Goal: Task Accomplishment & Management: Use online tool/utility

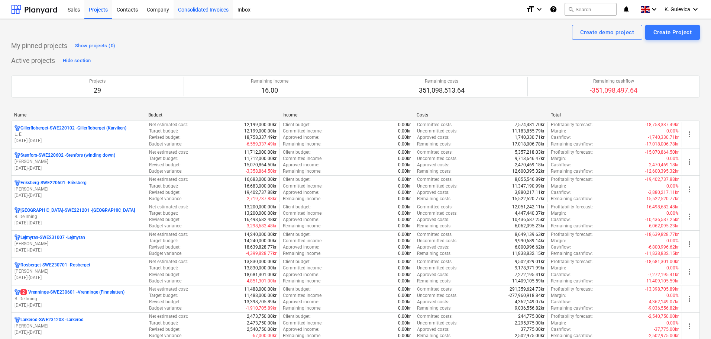
drag, startPoint x: 208, startPoint y: 10, endPoint x: 213, endPoint y: 12, distance: 5.1
click at [208, 10] on div "Consolidated Invoices" at bounding box center [203, 9] width 59 height 19
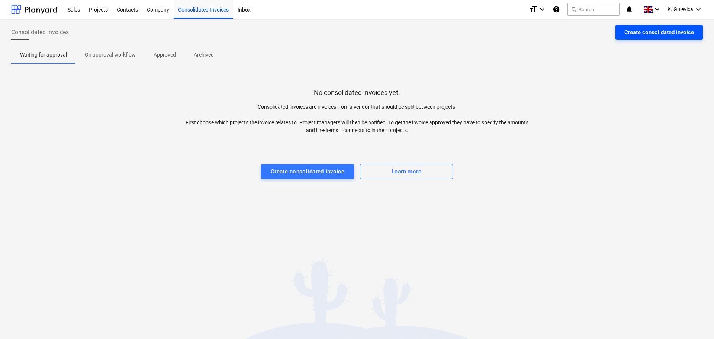
click at [660, 33] on div "Create consolidated invoice" at bounding box center [659, 33] width 70 height 10
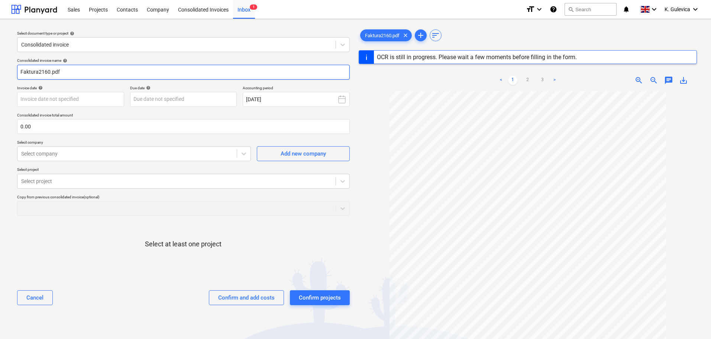
drag, startPoint x: 83, startPoint y: 72, endPoint x: -12, endPoint y: 69, distance: 94.5
click at [0, 69] on html "Sales Projects Contacts Company Consolidated Invoices Inbox 1 format_size keybo…" at bounding box center [355, 169] width 711 height 339
paste input "2160"
type input "2160"
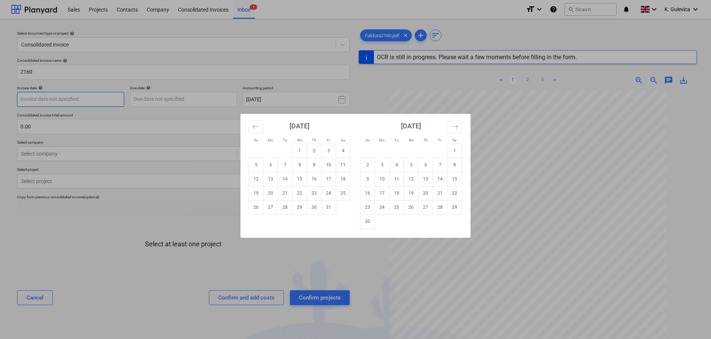
click at [88, 97] on body "Sales Projects Contacts Company Consolidated Invoices Inbox 1 format_size keybo…" at bounding box center [355, 169] width 711 height 339
drag, startPoint x: 285, startPoint y: 166, endPoint x: 281, endPoint y: 162, distance: 5.5
click at [285, 166] on td "7" at bounding box center [285, 165] width 14 height 14
type input "[DATE]"
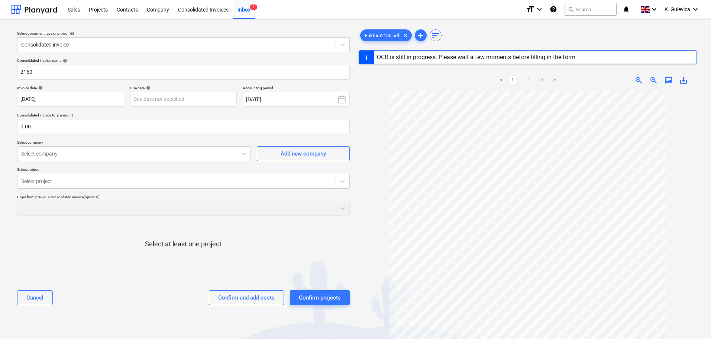
click at [171, 88] on div "Due date help" at bounding box center [183, 87] width 107 height 5
click at [175, 99] on body "Sales Projects Contacts Company Consolidated Invoices Inbox 1 format_size keybo…" at bounding box center [355, 169] width 711 height 339
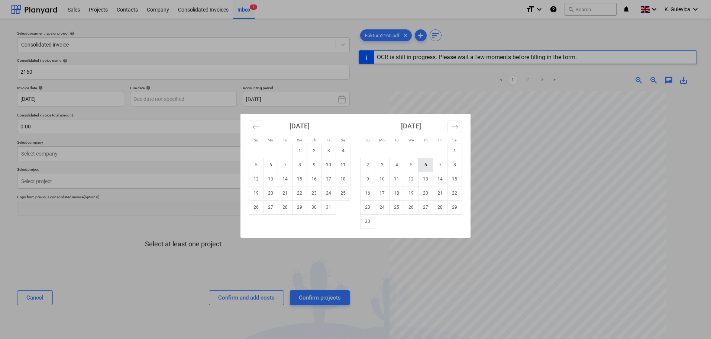
click at [427, 165] on td "6" at bounding box center [425, 165] width 14 height 14
type input "[DATE]"
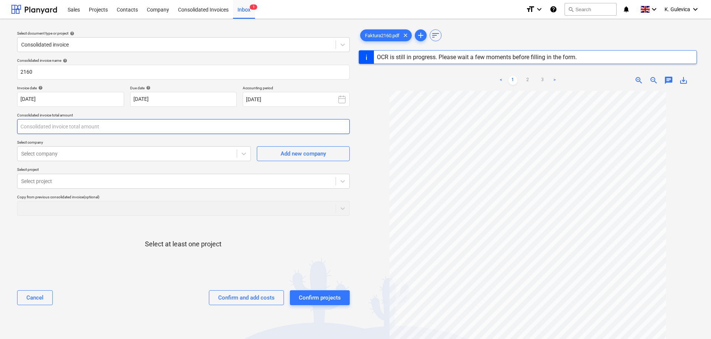
click at [59, 126] on input "text" at bounding box center [183, 126] width 333 height 15
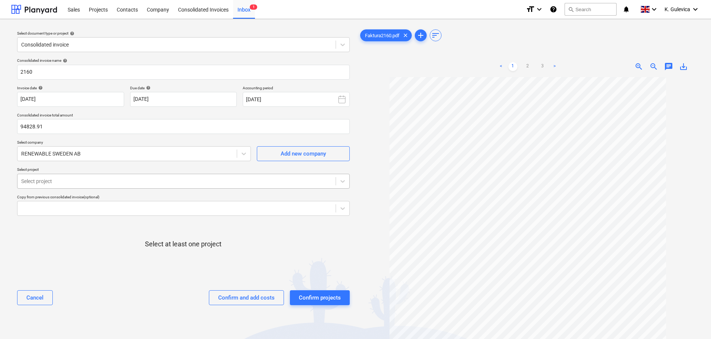
type input "94,828.91"
click at [88, 181] on div at bounding box center [176, 180] width 311 height 7
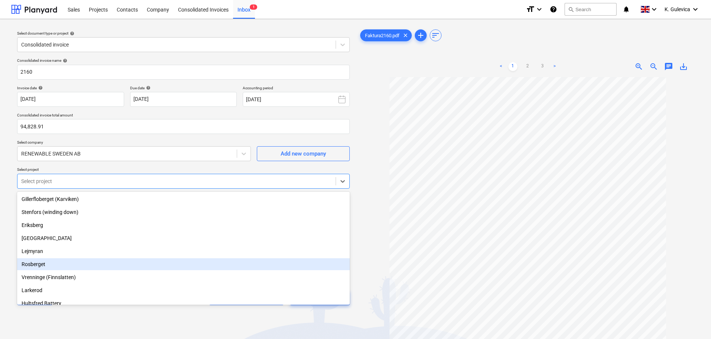
click at [44, 262] on div "Rosberget" at bounding box center [183, 264] width 333 height 12
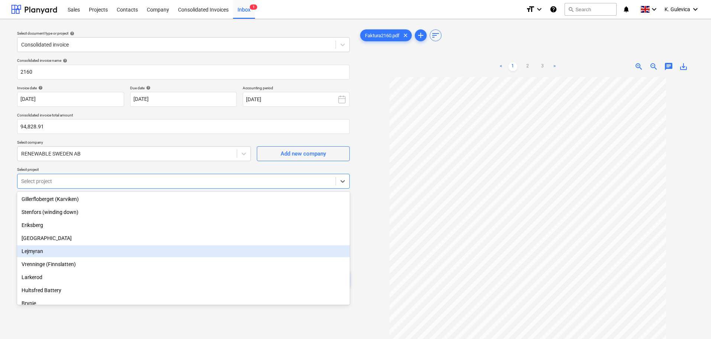
click at [33, 250] on div "Lejmyran" at bounding box center [183, 251] width 333 height 12
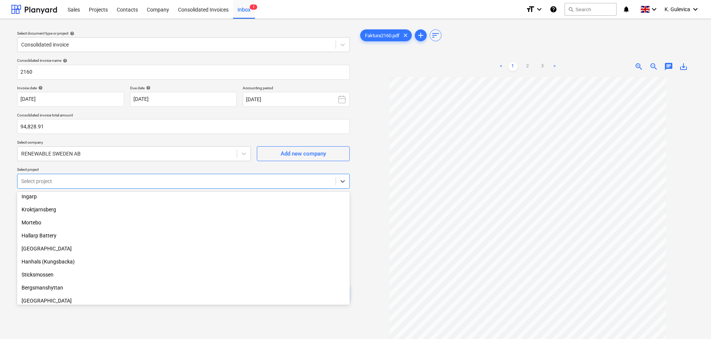
scroll to position [149, 0]
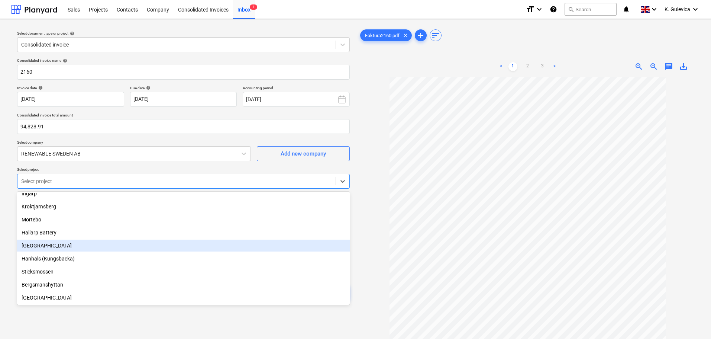
click at [43, 246] on div "[GEOGRAPHIC_DATA]" at bounding box center [183, 245] width 333 height 12
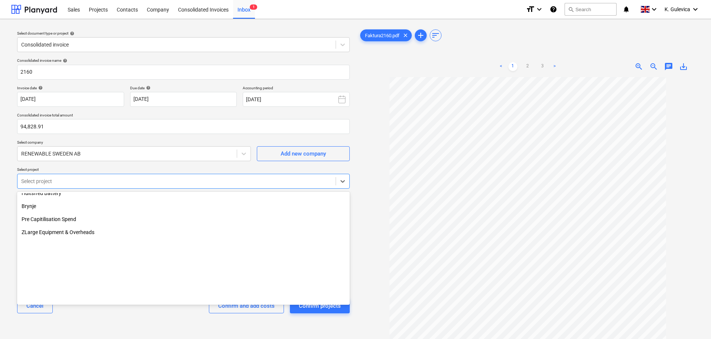
scroll to position [0, 0]
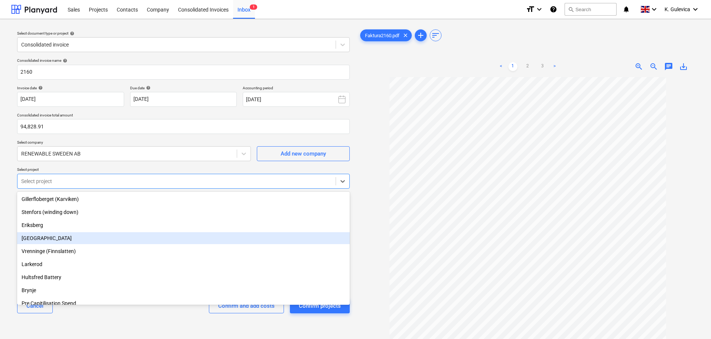
click at [49, 239] on div "[GEOGRAPHIC_DATA]" at bounding box center [183, 238] width 333 height 12
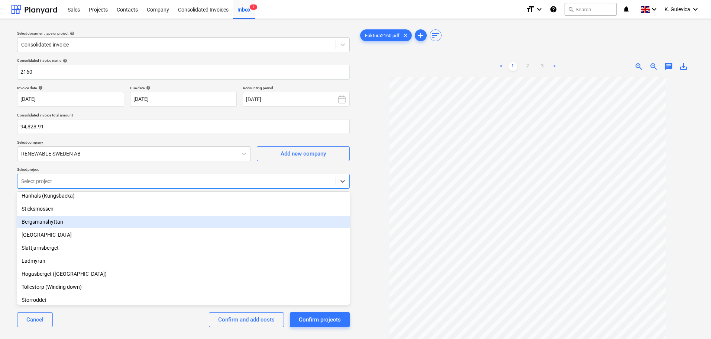
scroll to position [186, 0]
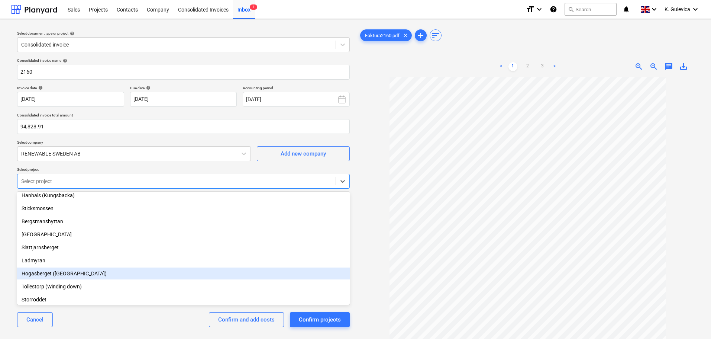
click at [45, 275] on div "Hogasberget ([GEOGRAPHIC_DATA])" at bounding box center [183, 273] width 333 height 12
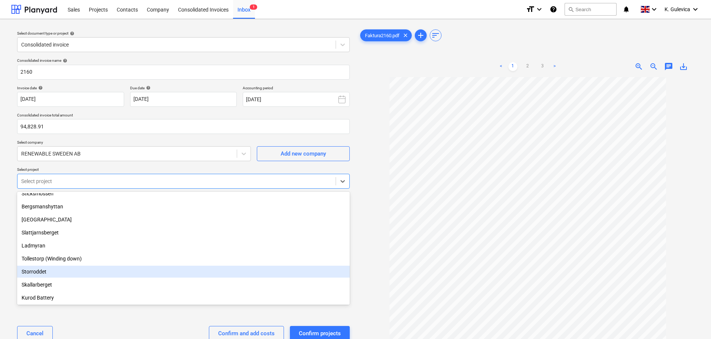
scroll to position [164, 0]
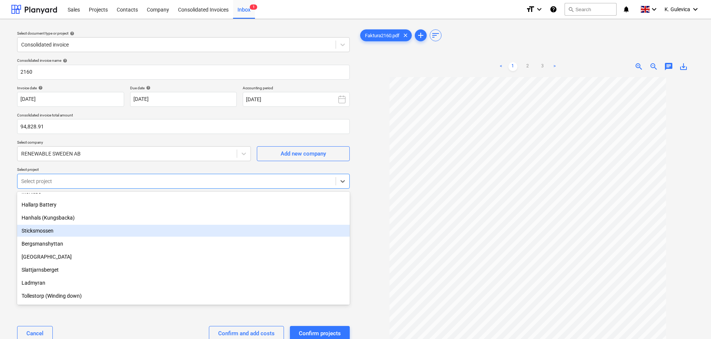
click at [38, 230] on div "Sticksmossen" at bounding box center [183, 230] width 333 height 12
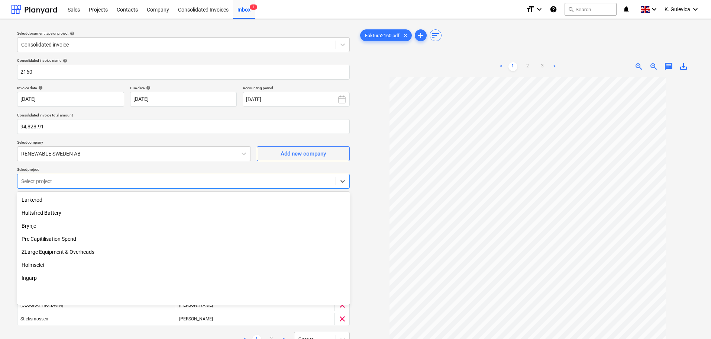
scroll to position [2, 0]
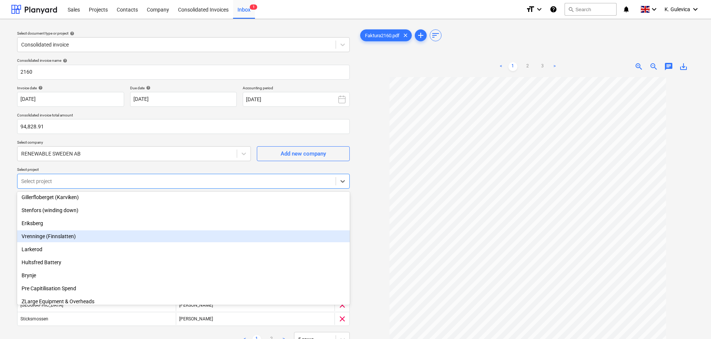
drag, startPoint x: 45, startPoint y: 262, endPoint x: 40, endPoint y: 235, distance: 27.7
click at [40, 235] on div "Vrenninge (Finnslatten)" at bounding box center [183, 236] width 333 height 12
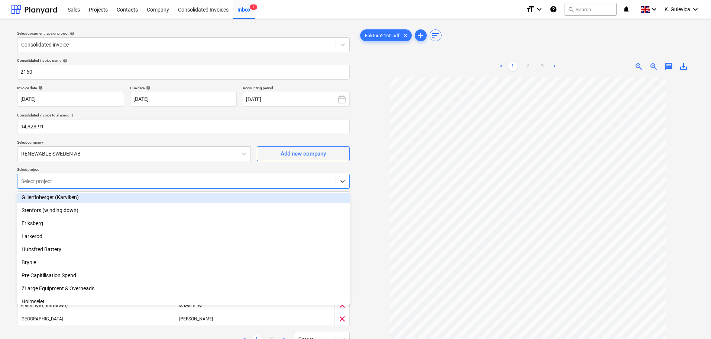
drag, startPoint x: 366, startPoint y: 197, endPoint x: 354, endPoint y: 213, distance: 20.4
click at [366, 197] on div at bounding box center [528, 236] width 339 height 318
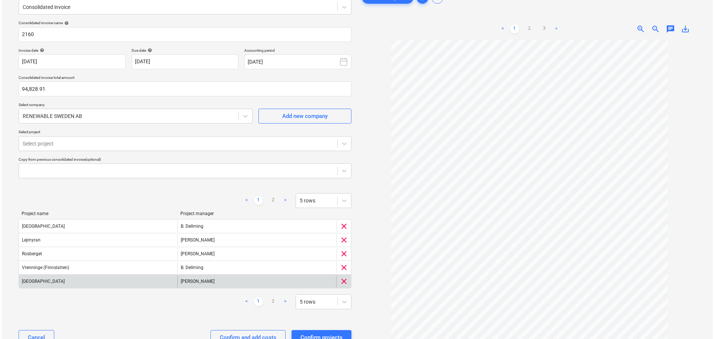
scroll to position [65, 0]
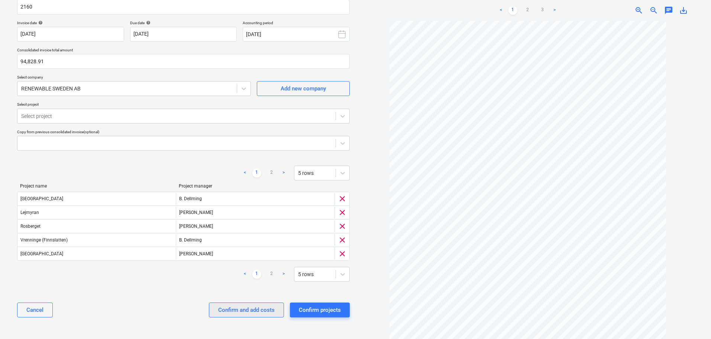
click at [235, 311] on div "Confirm and add costs" at bounding box center [246, 310] width 56 height 10
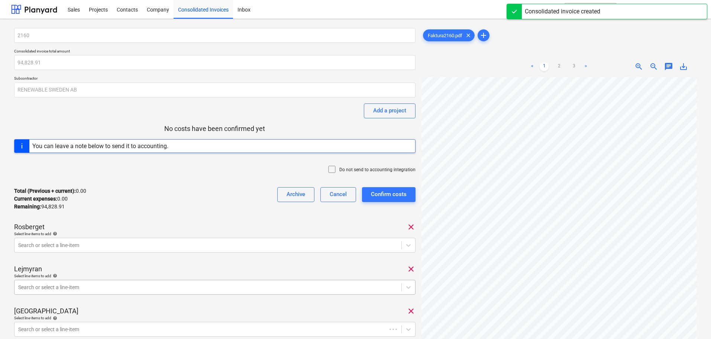
scroll to position [111, 0]
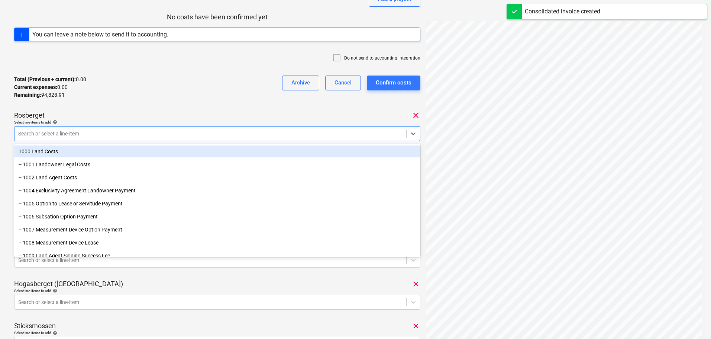
click at [99, 127] on div "Search or select a line-item" at bounding box center [217, 133] width 406 height 15
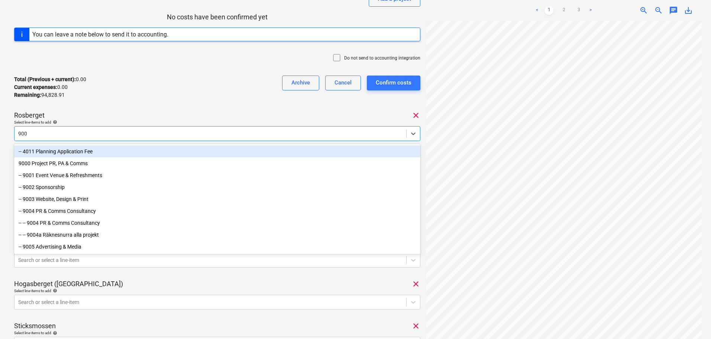
type input "9004"
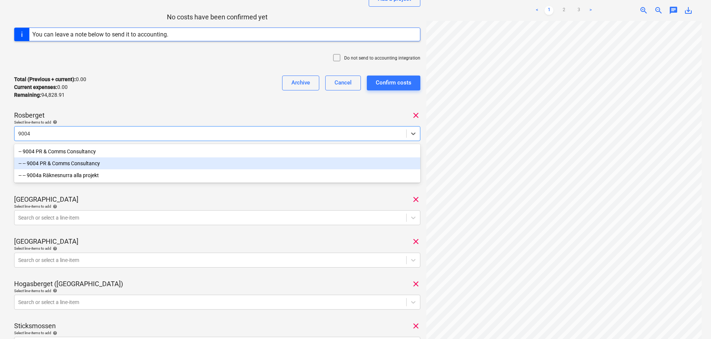
click at [76, 164] on div "-- -- 9004 PR & Comms Consultancy" at bounding box center [217, 163] width 406 height 12
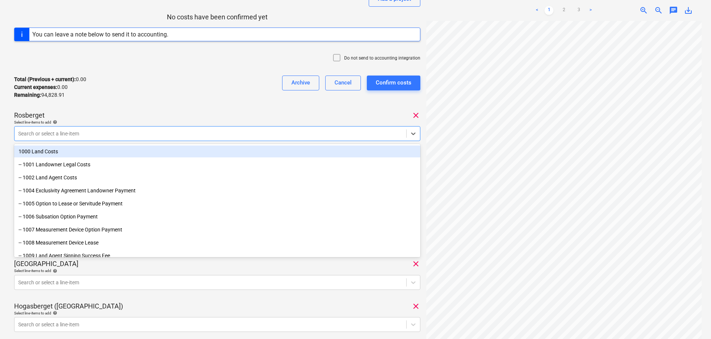
click at [145, 105] on div "2160 Consolidated invoice total amount 94,828.91 Subcontractor RENEWABLE SWEDEN…" at bounding box center [217, 200] width 406 height 569
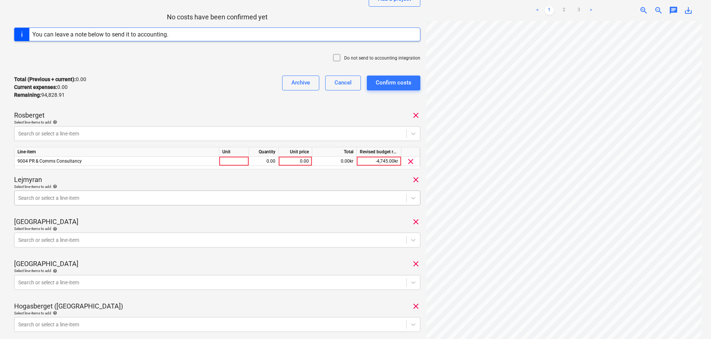
click at [96, 196] on div at bounding box center [210, 197] width 384 height 7
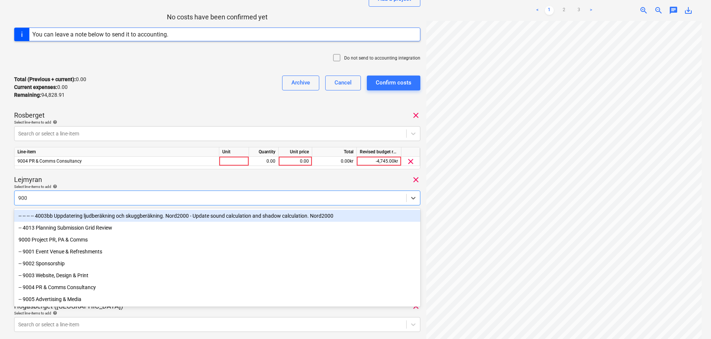
type input "9004"
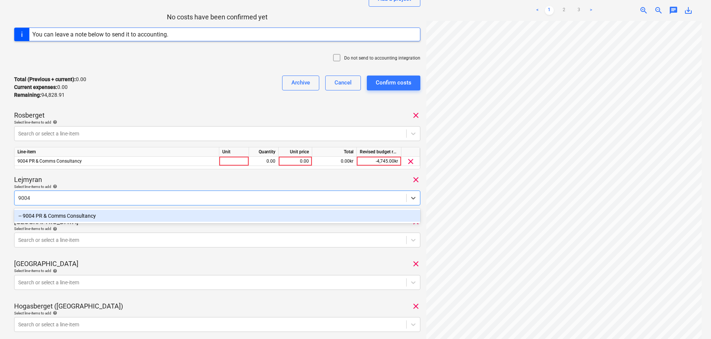
click at [94, 219] on div "-- 9004 PR & Comms Consultancy" at bounding box center [217, 216] width 406 height 12
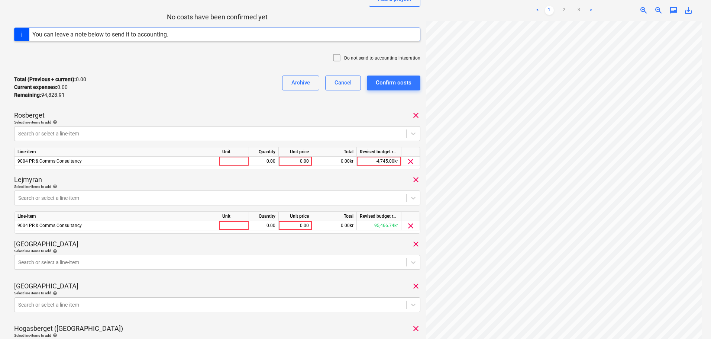
click at [118, 181] on div "Lejmyran clear" at bounding box center [217, 179] width 406 height 9
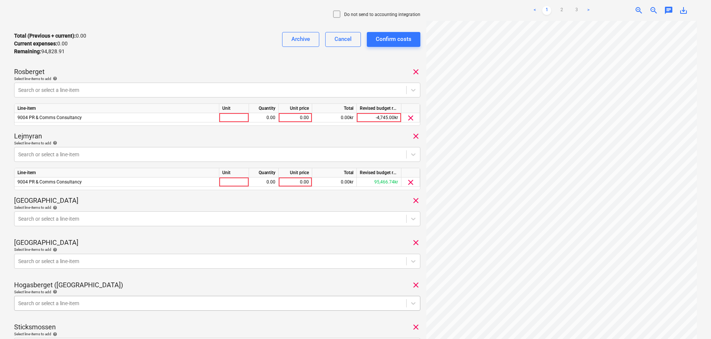
scroll to position [223, 0]
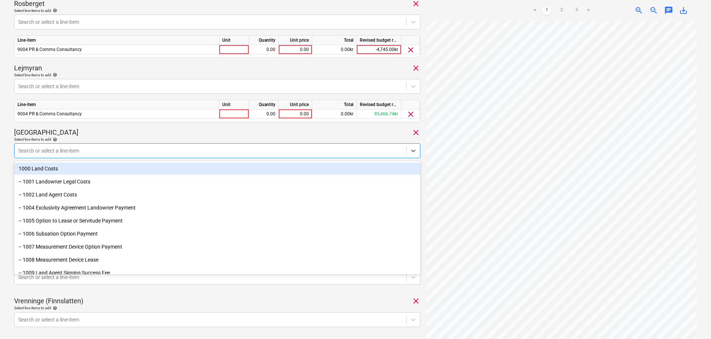
click at [94, 152] on div at bounding box center [210, 150] width 384 height 7
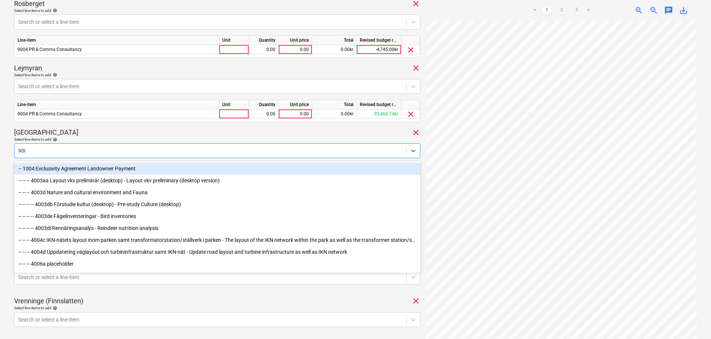
type input "9004"
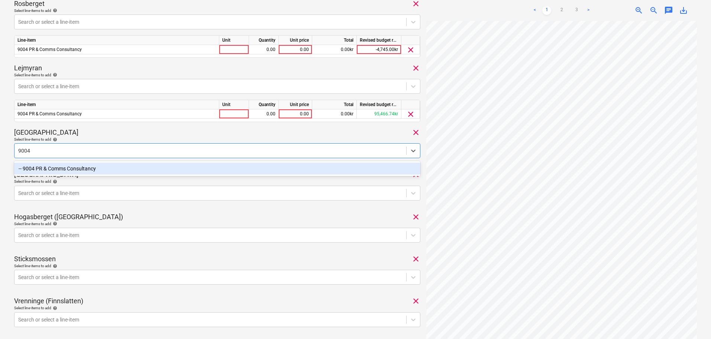
click at [99, 168] on div "-- 9004 PR & Comms Consultancy" at bounding box center [217, 168] width 406 height 12
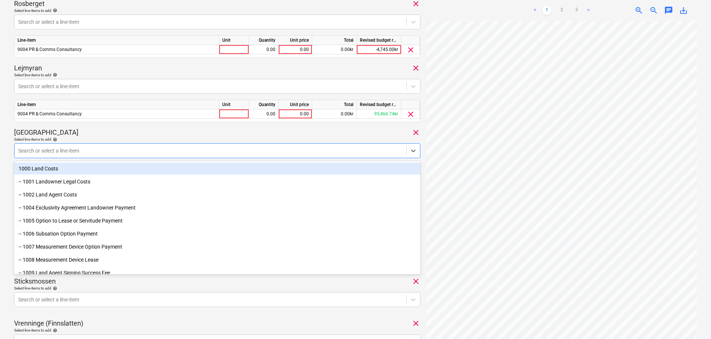
click at [117, 133] on div "[GEOGRAPHIC_DATA] clear" at bounding box center [217, 132] width 406 height 9
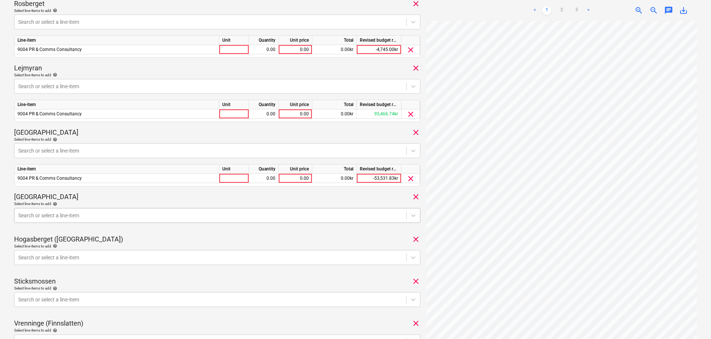
click at [126, 212] on div at bounding box center [210, 214] width 384 height 7
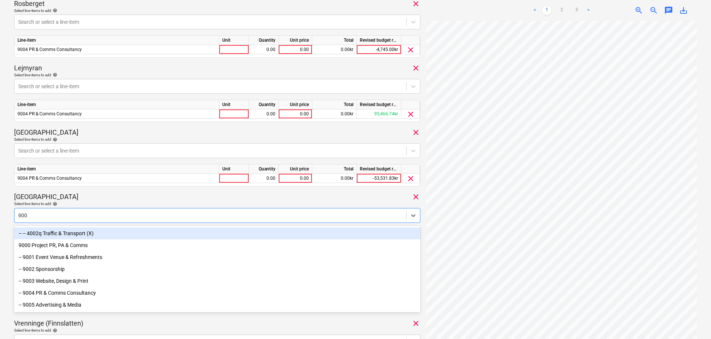
type input "9004"
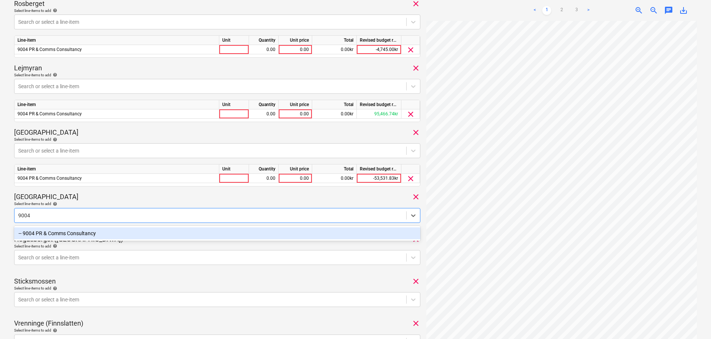
click at [107, 237] on div "-- 9004 PR & Comms Consultancy" at bounding box center [217, 233] width 406 height 12
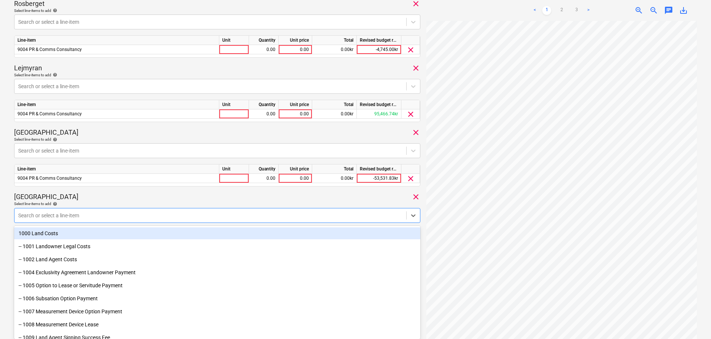
click at [104, 189] on div "2160 Consolidated invoice total amount 94,828.91 Subcontractor RENEWABLE SWEDEN…" at bounding box center [217, 123] width 406 height 636
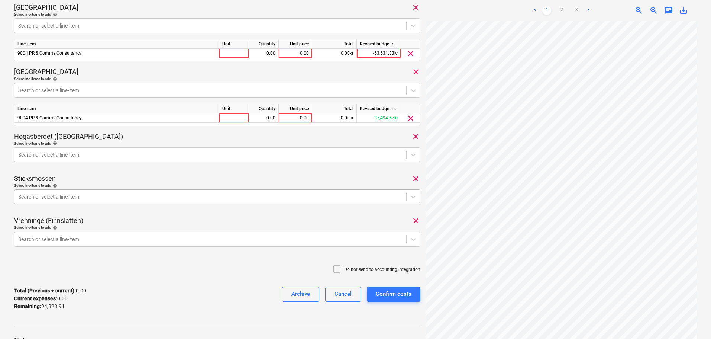
scroll to position [372, 0]
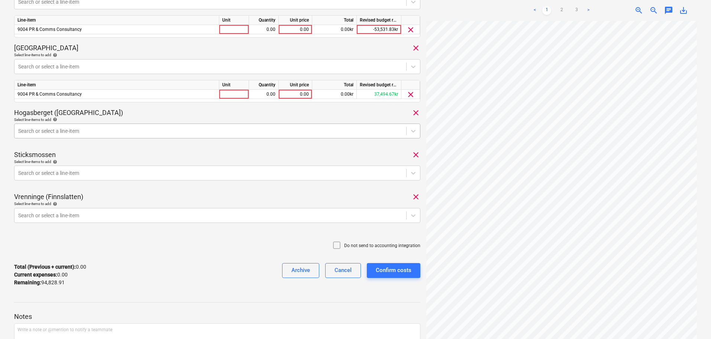
click at [120, 131] on div at bounding box center [210, 130] width 384 height 7
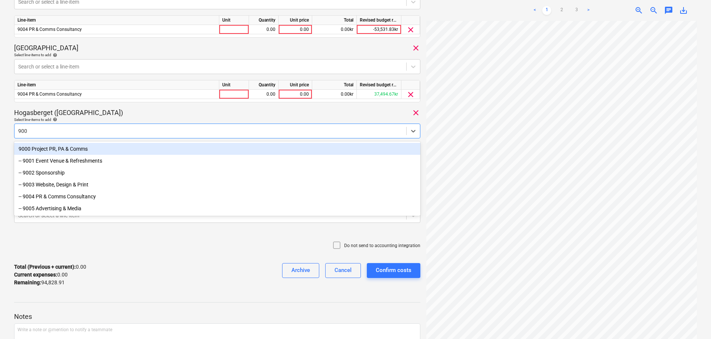
type input "9004"
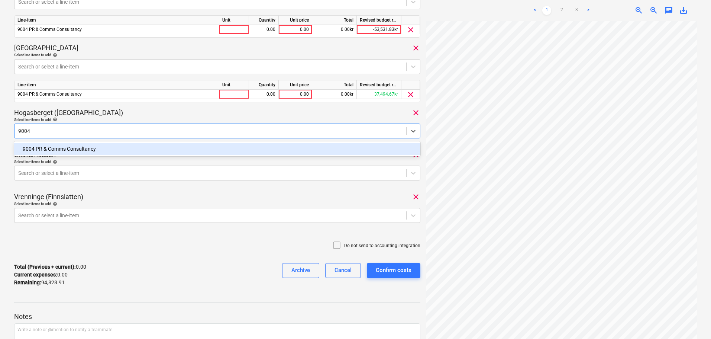
click at [115, 149] on div "-- 9004 PR & Comms Consultancy" at bounding box center [217, 149] width 406 height 12
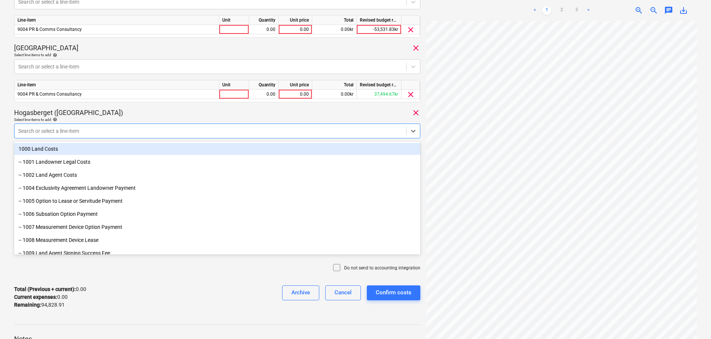
click at [139, 113] on div "Hogasberget ([GEOGRAPHIC_DATA]) clear" at bounding box center [217, 112] width 406 height 9
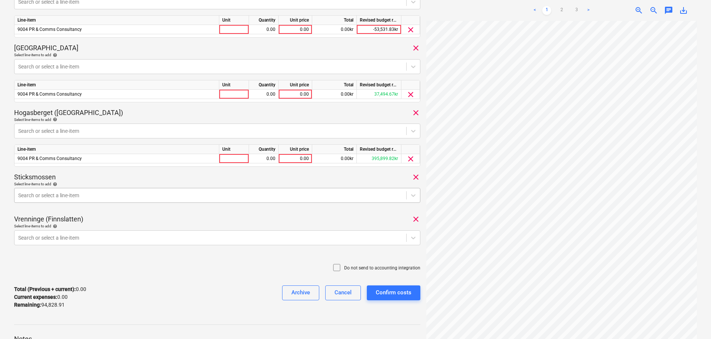
click at [122, 194] on div at bounding box center [210, 194] width 384 height 7
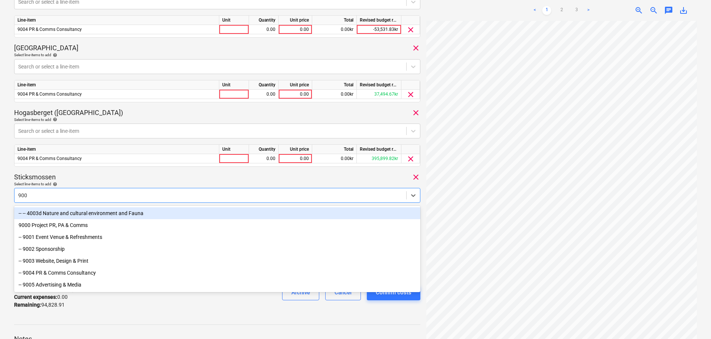
type input "9004"
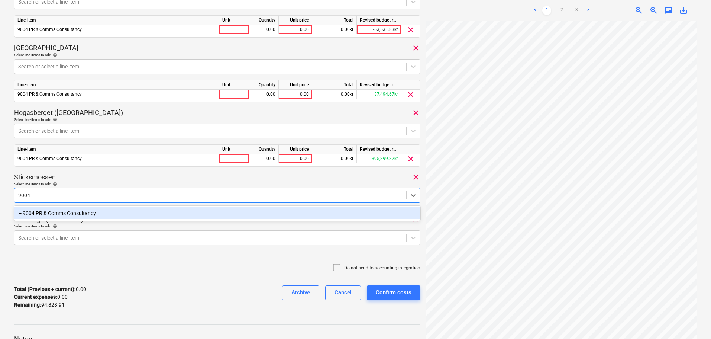
drag, startPoint x: 107, startPoint y: 217, endPoint x: 107, endPoint y: 207, distance: 10.0
click at [107, 217] on div "-- 9004 PR & Comms Consultancy" at bounding box center [217, 213] width 406 height 12
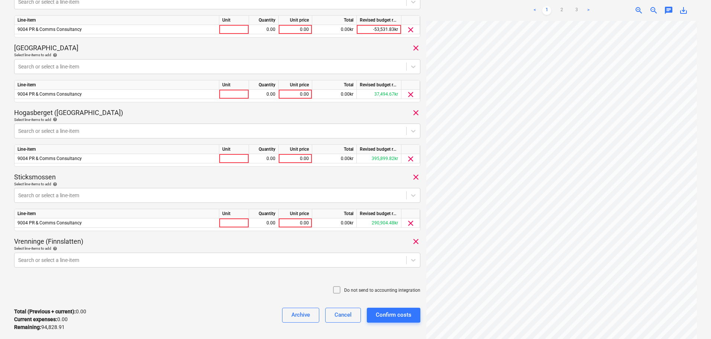
click at [112, 173] on div "Sticksmossen clear" at bounding box center [217, 176] width 406 height 9
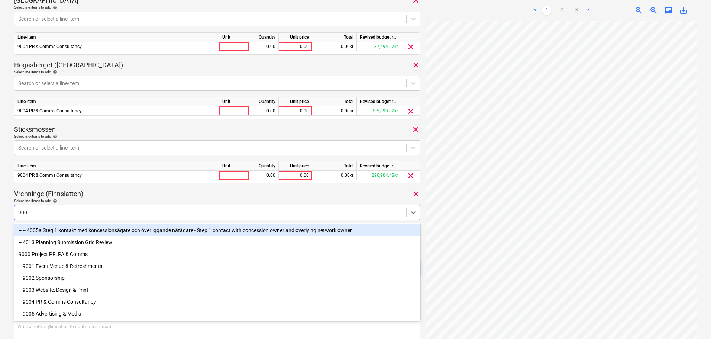
type input "9004"
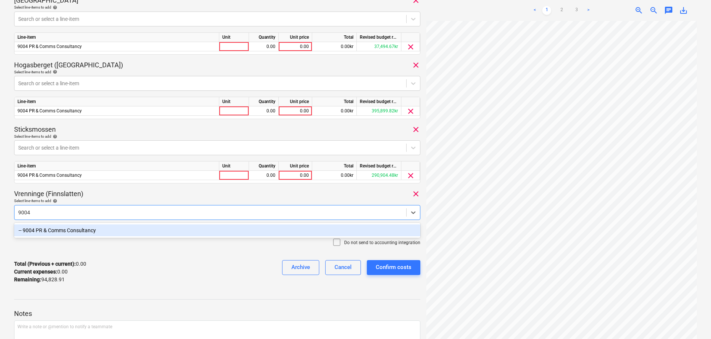
click at [98, 223] on div "-- 9004 PR & Comms Consultancy" at bounding box center [217, 230] width 406 height 15
drag, startPoint x: 100, startPoint y: 230, endPoint x: 101, endPoint y: 223, distance: 7.2
click at [100, 231] on div "-- 9004 PR & Comms Consultancy" at bounding box center [217, 230] width 406 height 12
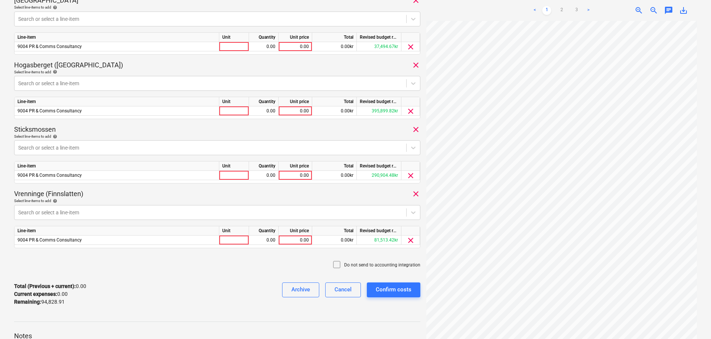
click at [127, 195] on div "Vrenninge (Finnslatten) clear" at bounding box center [217, 193] width 406 height 9
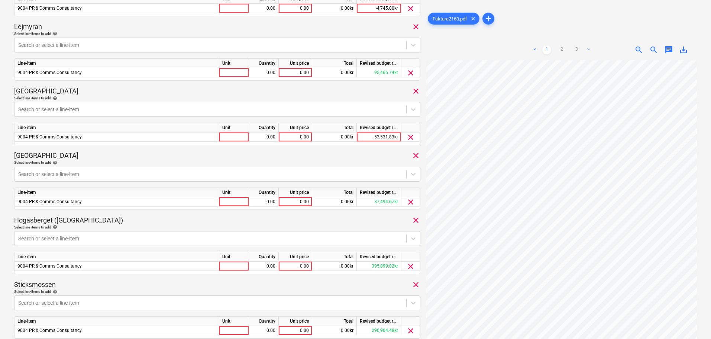
scroll to position [159, 0]
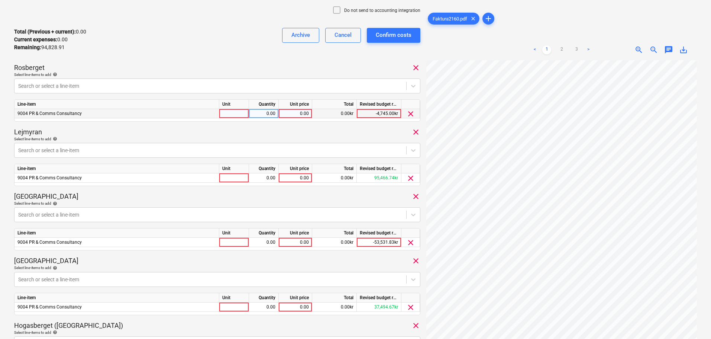
click at [304, 114] on div "0.00" at bounding box center [295, 113] width 27 height 9
type input "45801.72"
click at [301, 175] on div "0.00" at bounding box center [295, 177] width 27 height 9
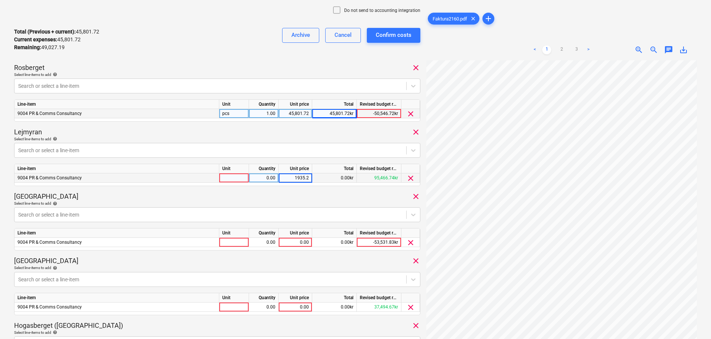
type input "1935.28"
drag, startPoint x: 291, startPoint y: 176, endPoint x: 315, endPoint y: 175, distance: 24.2
click at [0, 0] on div "9004 PR & Comms Consultancy 0.00 1935.28 0.00kr 95,466.74kr clear" at bounding box center [0, 0] width 0 height 0
click at [299, 175] on input "1935.28" at bounding box center [295, 177] width 33 height 9
click at [308, 180] on input "1935.28" at bounding box center [295, 177] width 33 height 9
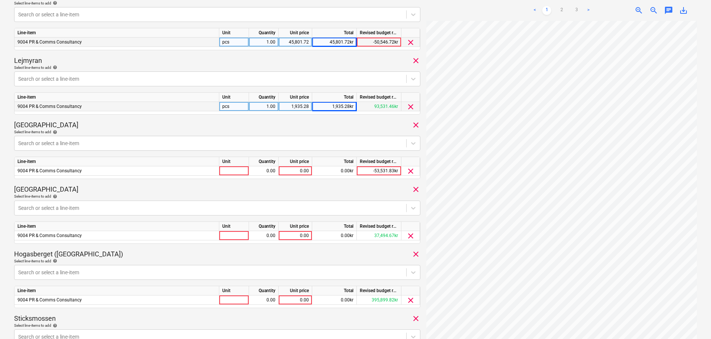
scroll to position [233, 0]
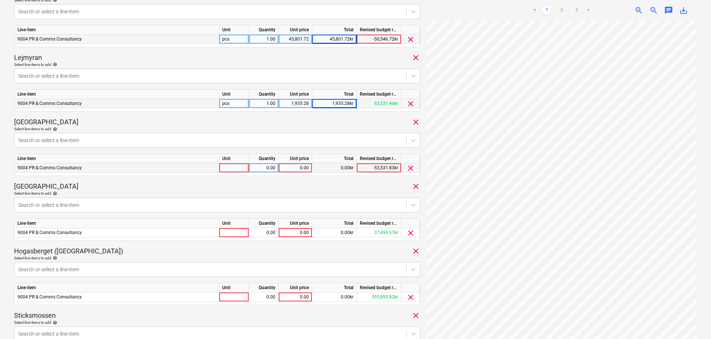
click at [295, 167] on div "0.00" at bounding box center [295, 167] width 27 height 9
type input "1935.28"
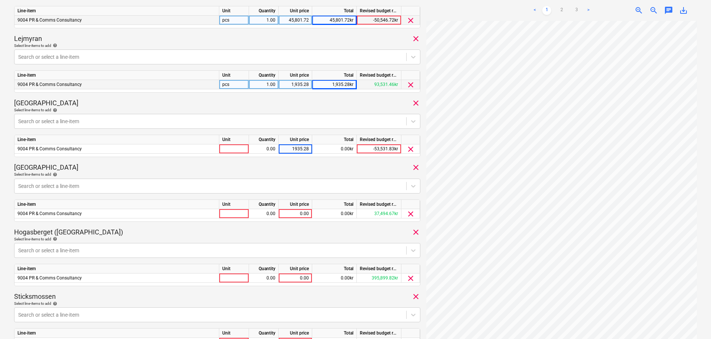
scroll to position [271, 0]
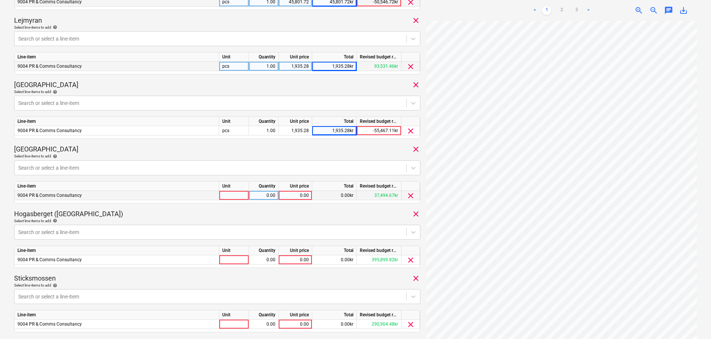
click at [295, 195] on div "0.00" at bounding box center [295, 195] width 27 height 9
type input "1935.28"
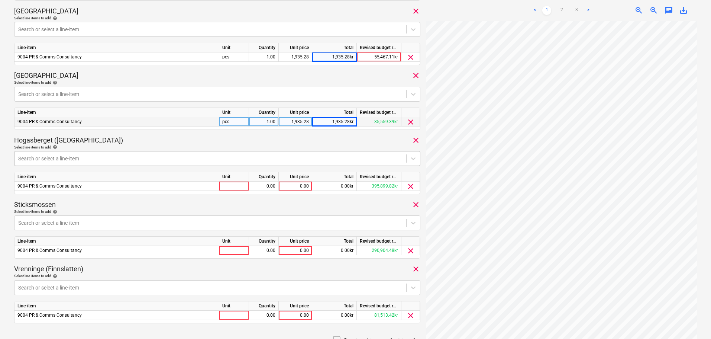
scroll to position [345, 0]
click at [298, 185] on div "0.00" at bounding box center [295, 185] width 27 height 9
type input "28061.62"
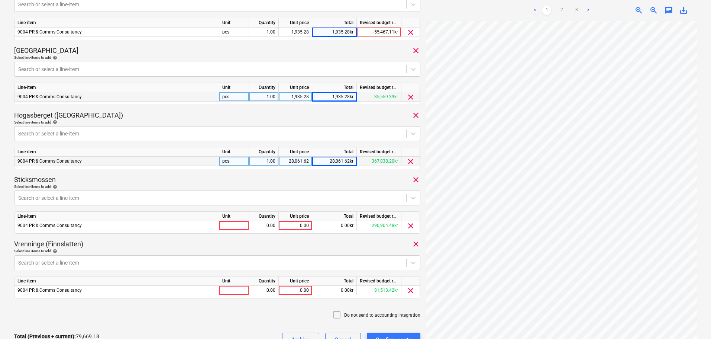
scroll to position [382, 0]
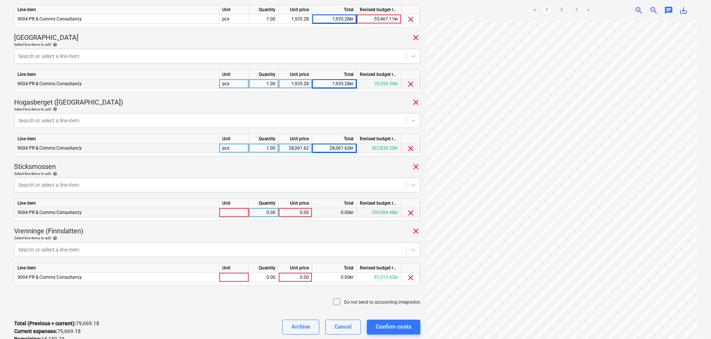
click at [298, 214] on div "0.00" at bounding box center [295, 212] width 27 height 9
type input "14192.08"
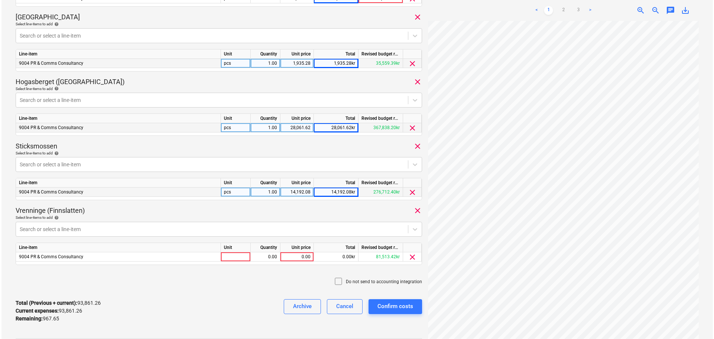
scroll to position [419, 0]
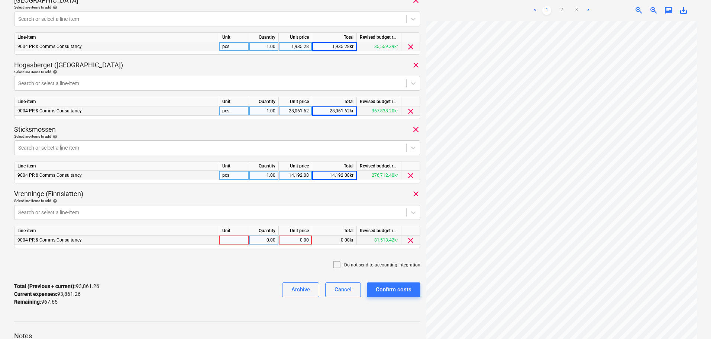
click at [298, 240] on div "0.00" at bounding box center [295, 239] width 27 height 9
type input "967.65"
click at [402, 291] on div "Confirm costs" at bounding box center [394, 289] width 36 height 10
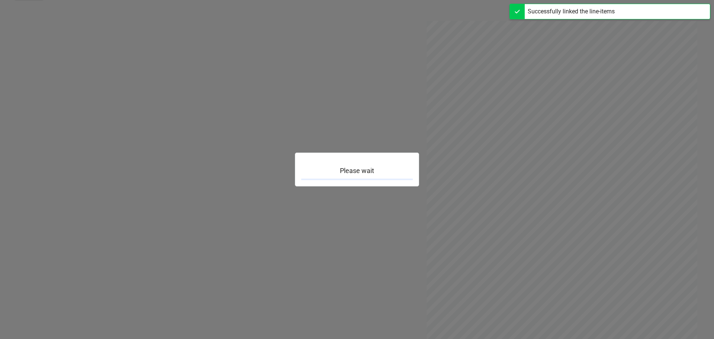
scroll to position [96, 0]
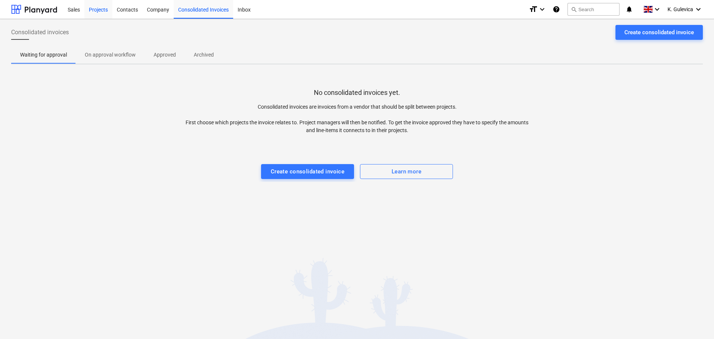
drag, startPoint x: 98, startPoint y: 9, endPoint x: 98, endPoint y: 3, distance: 5.2
click at [98, 9] on div "Projects" at bounding box center [98, 9] width 28 height 19
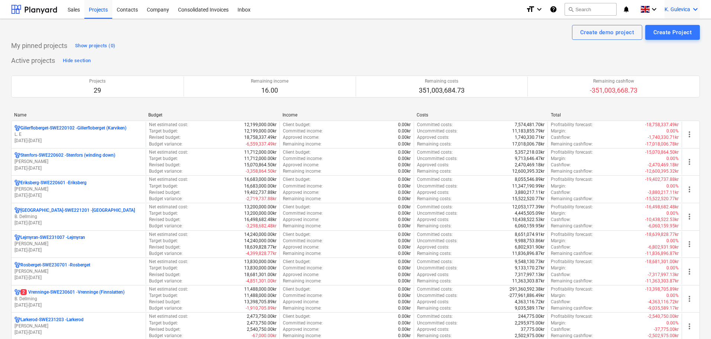
click at [683, 9] on span "K. Gulevica" at bounding box center [678, 9] width 26 height 6
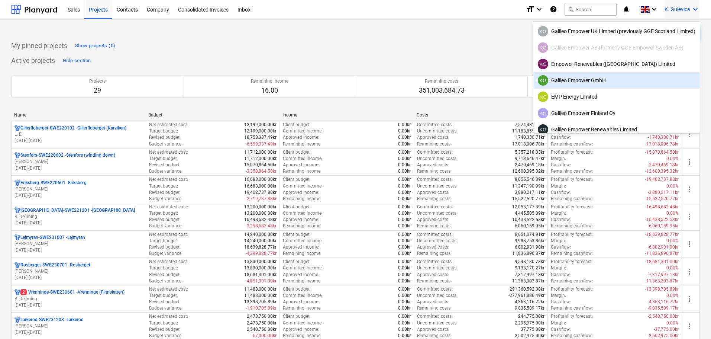
click at [604, 82] on div "KG Galileo Empower GmbH" at bounding box center [617, 80] width 158 height 10
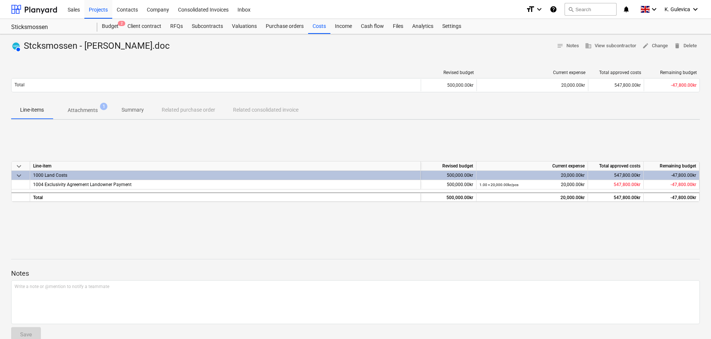
click at [137, 111] on p "Summary" at bounding box center [133, 110] width 22 height 8
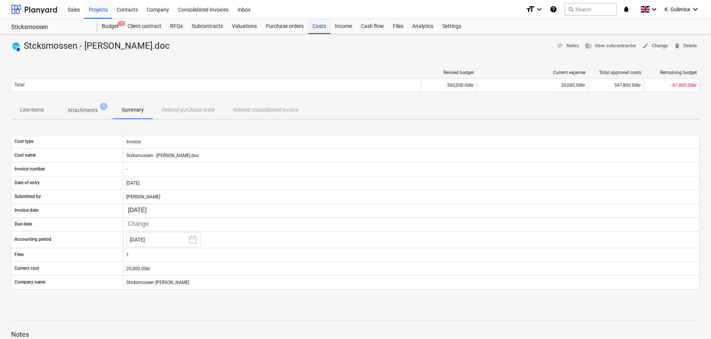
click at [313, 26] on div "Costs" at bounding box center [319, 26] width 22 height 15
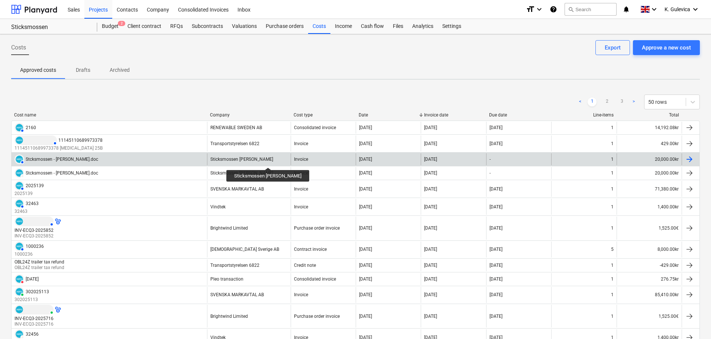
click at [273, 161] on div "Sticksmossen WF - Oliver Carlénsson" at bounding box center [241, 158] width 63 height 5
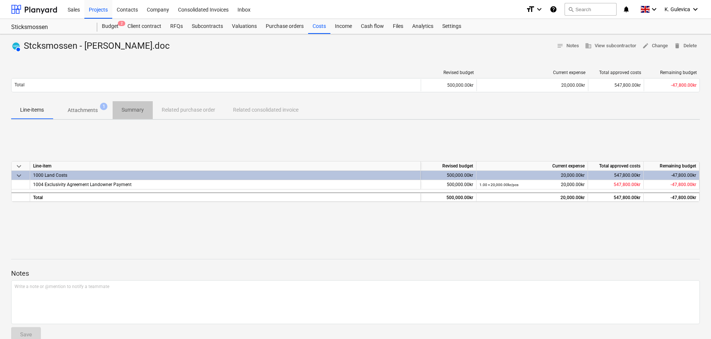
click at [136, 106] on p "Summary" at bounding box center [133, 110] width 22 height 8
